Goal: Find specific page/section: Find specific page/section

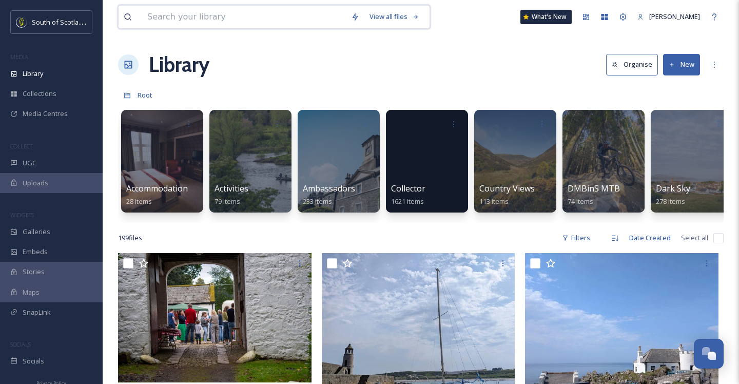
click at [252, 16] on input at bounding box center [244, 17] width 204 height 23
type input "Stranraer"
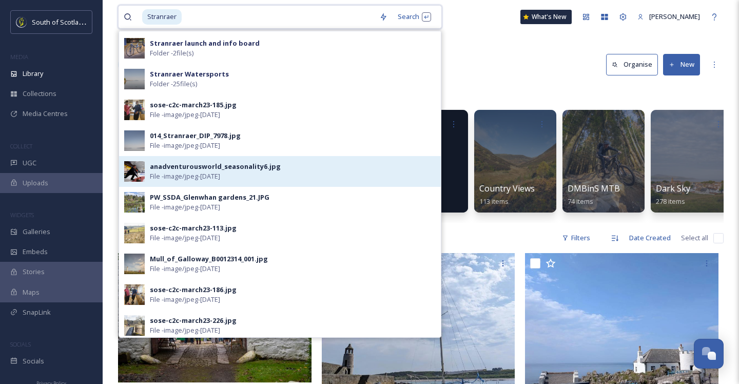
scroll to position [121, 0]
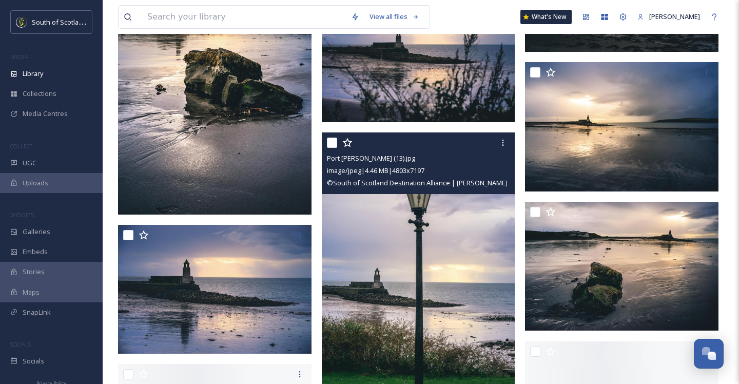
scroll to position [2092, 0]
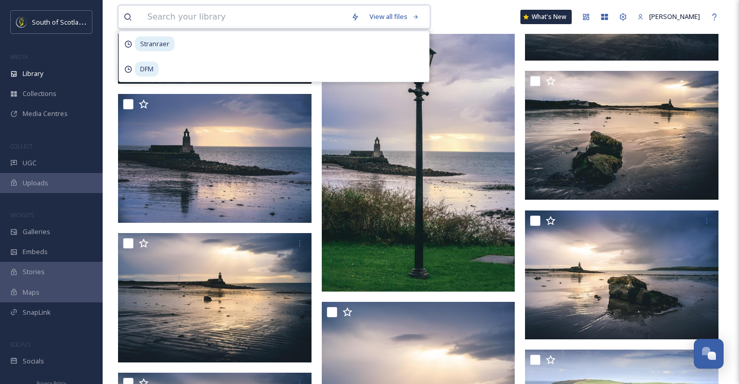
click at [223, 20] on input at bounding box center [244, 17] width 204 height 23
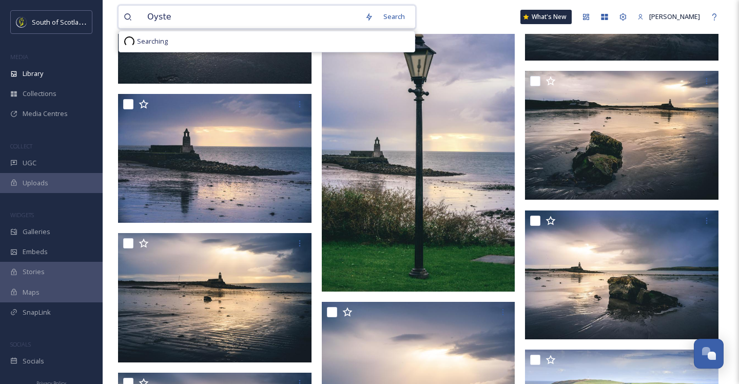
type input "Oyster"
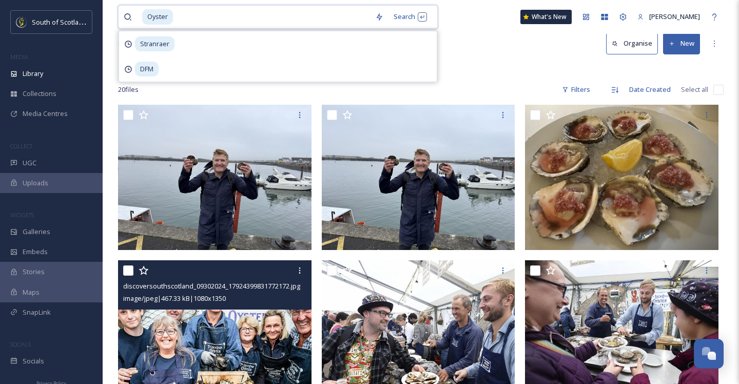
scroll to position [106, 0]
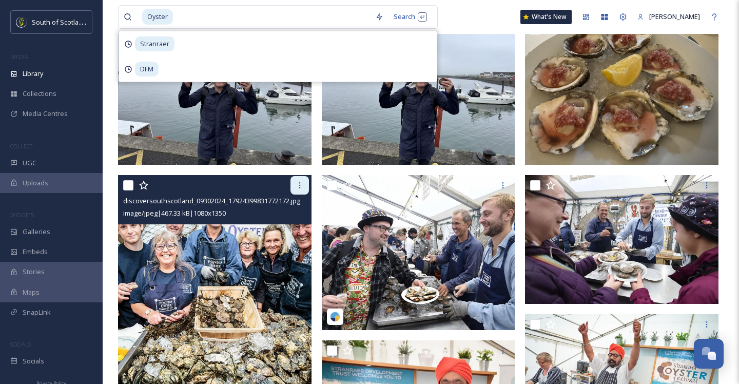
click at [295, 189] on div at bounding box center [300, 185] width 18 height 18
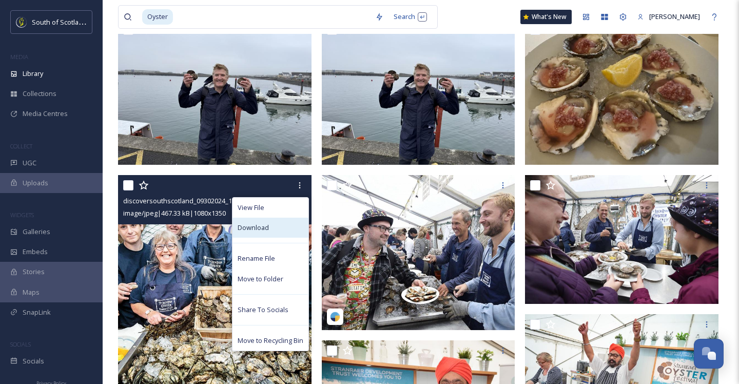
click at [263, 229] on span "Download" at bounding box center [253, 228] width 31 height 10
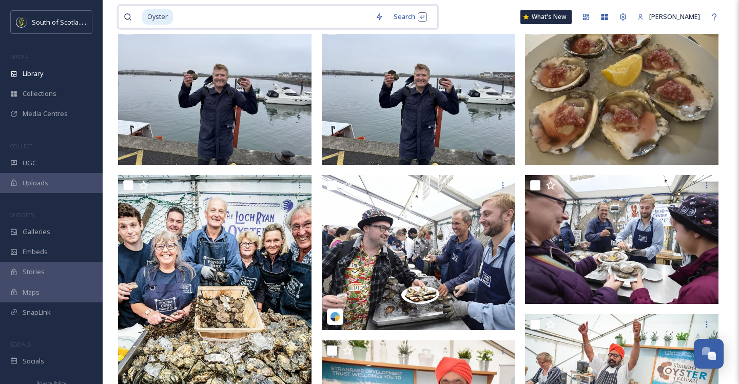
click at [207, 12] on input at bounding box center [272, 17] width 196 height 23
type input "O"
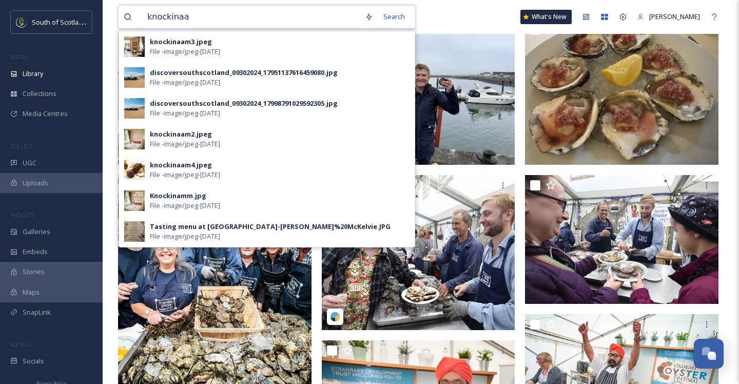
type input "knockinaam"
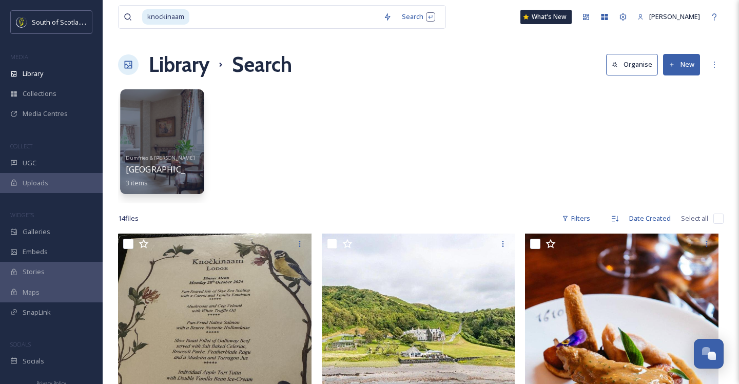
click at [188, 118] on div at bounding box center [162, 141] width 84 height 105
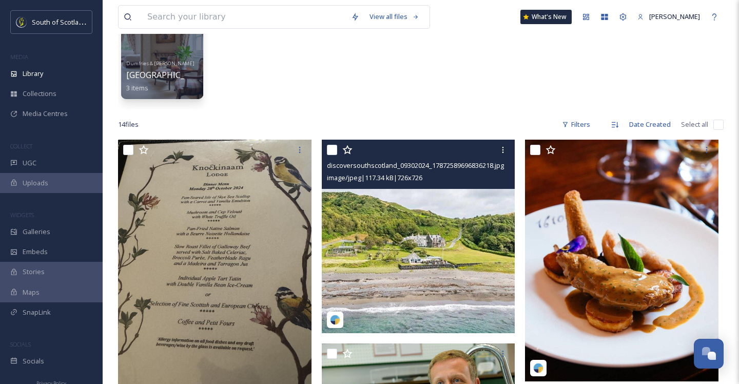
scroll to position [114, 0]
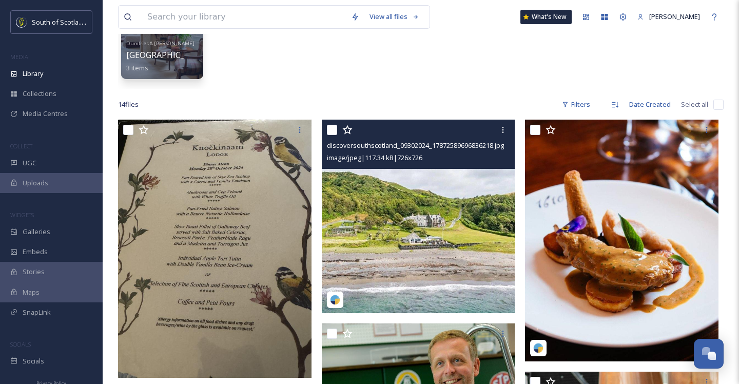
click at [408, 239] on img at bounding box center [419, 217] width 194 height 194
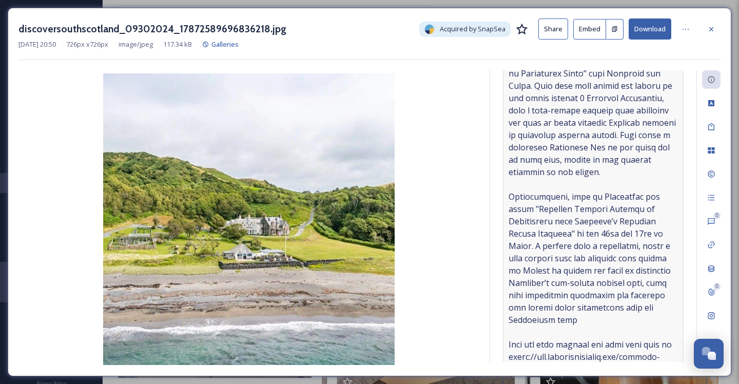
scroll to position [229, 0]
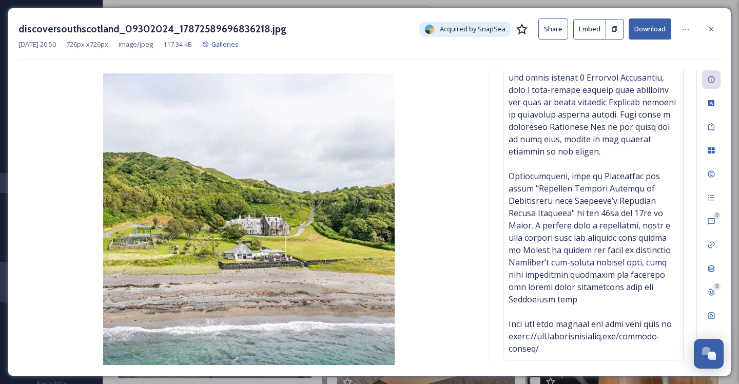
click at [712, 29] on icon at bounding box center [712, 29] width 4 height 4
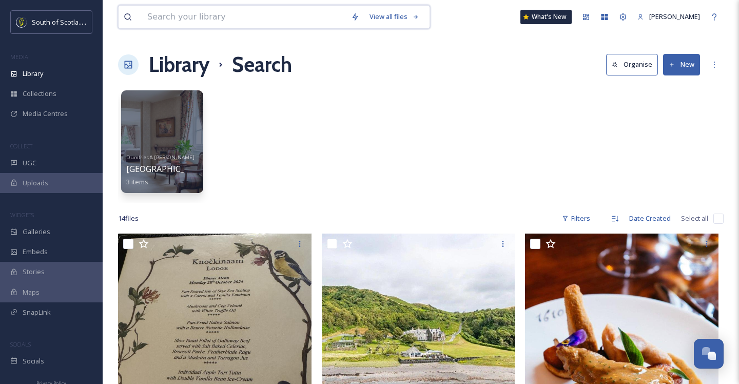
click at [214, 18] on input at bounding box center [244, 17] width 204 height 23
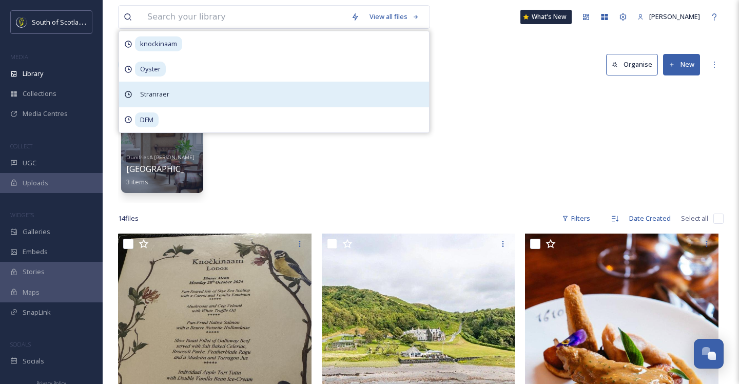
click at [172, 90] on span "Stranraer" at bounding box center [155, 94] width 40 height 15
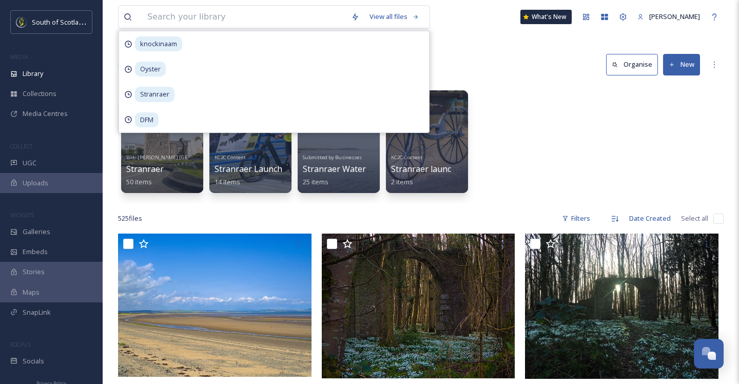
click at [549, 139] on div "SSH - [PERSON_NAME] Ireland Stranraer 50 items KC2C Content Stranraer Launch 14…" at bounding box center [421, 144] width 606 height 118
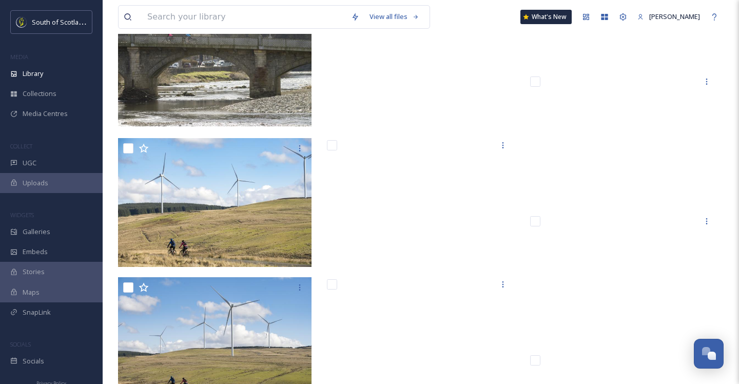
scroll to position [18010, 0]
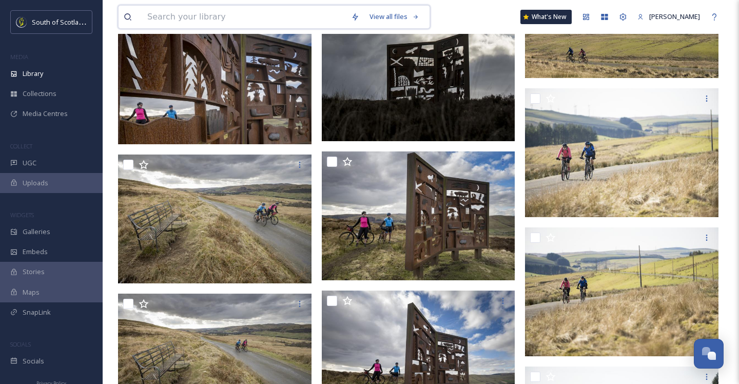
click at [272, 15] on input at bounding box center [244, 17] width 204 height 23
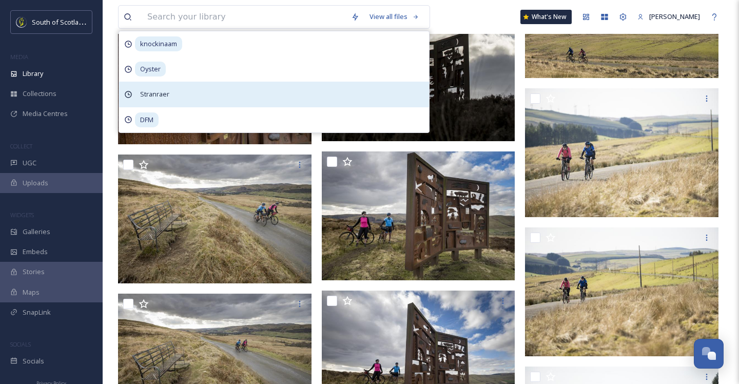
click at [154, 93] on span "Stranraer" at bounding box center [155, 94] width 40 height 15
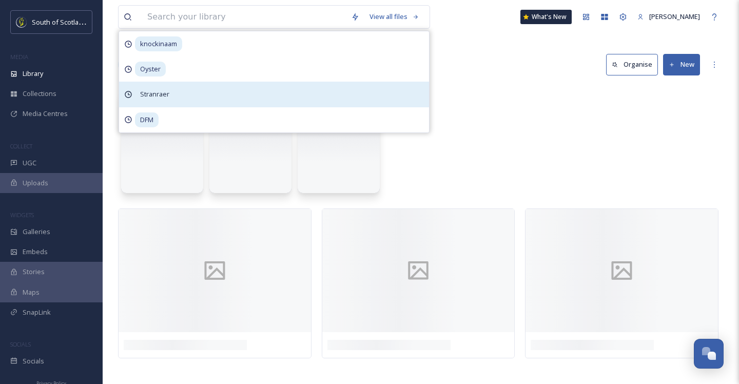
scroll to position [0, 0]
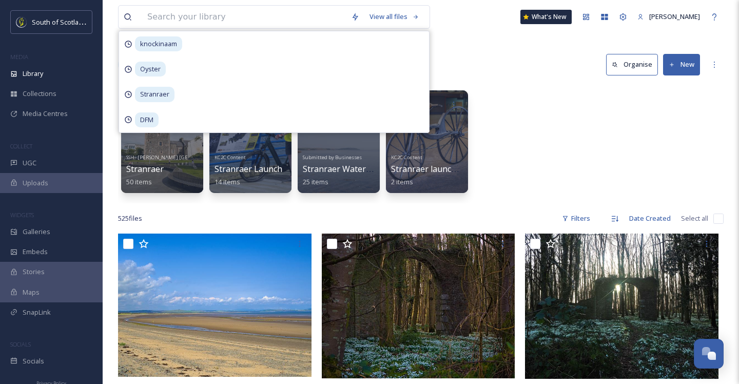
click at [525, 137] on div "SSH - [PERSON_NAME] Ireland Stranraer 50 items KC2C Content Stranraer Launch 14…" at bounding box center [421, 144] width 606 height 118
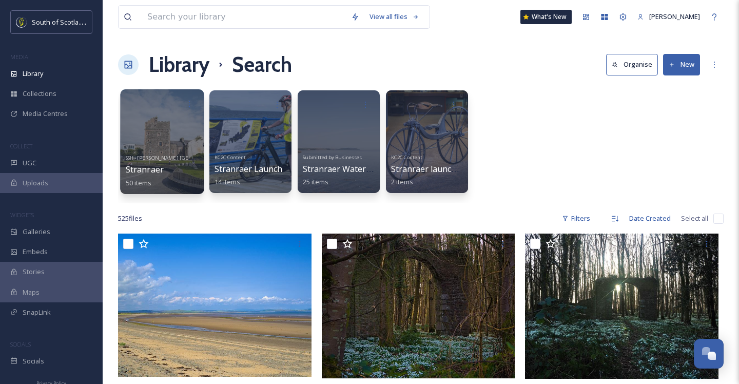
click at [136, 146] on div at bounding box center [162, 141] width 84 height 105
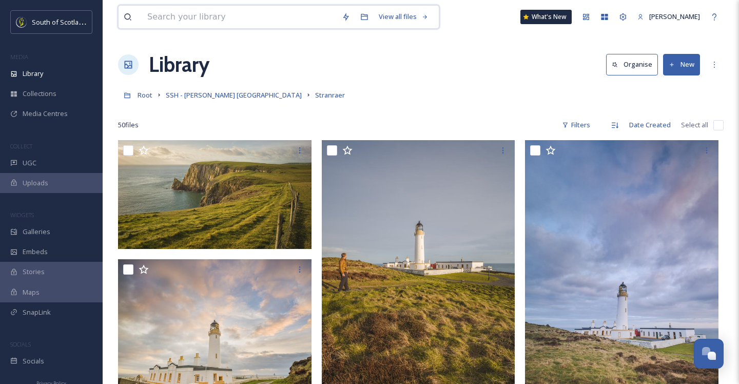
click at [255, 17] on input at bounding box center [239, 17] width 195 height 23
